Goal: Transaction & Acquisition: Purchase product/service

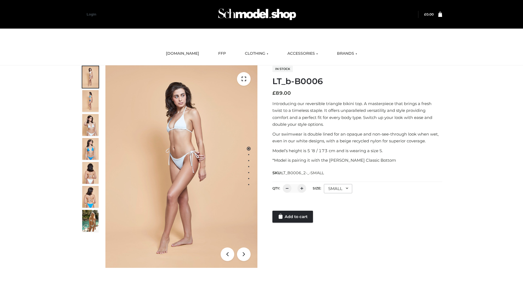
click at [293, 217] on link "Add to cart" at bounding box center [293, 217] width 41 height 12
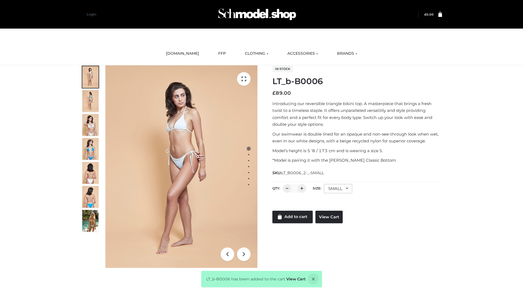
click at [293, 221] on link "Add to cart" at bounding box center [293, 217] width 40 height 13
click at [328, 218] on link "View Cart" at bounding box center [329, 217] width 27 height 13
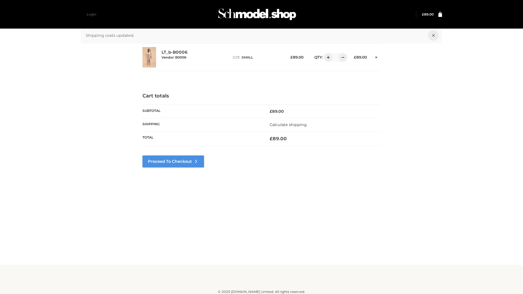
click at [188, 163] on link "Proceed to Checkout" at bounding box center [174, 162] width 62 height 12
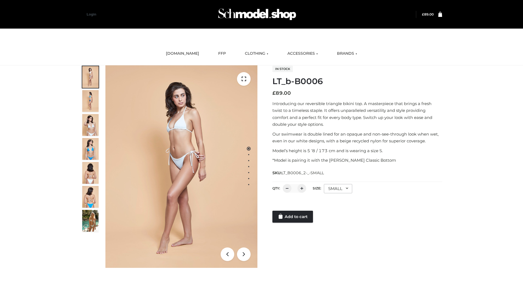
click at [293, 217] on link "Add to cart" at bounding box center [293, 217] width 41 height 12
click at [293, 212] on link "Add to cart" at bounding box center [293, 206] width 41 height 12
